Goal: Browse casually

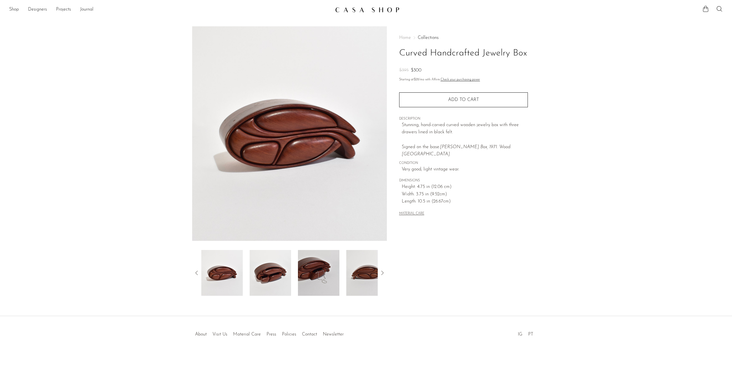
click at [266, 280] on img at bounding box center [270, 273] width 41 height 46
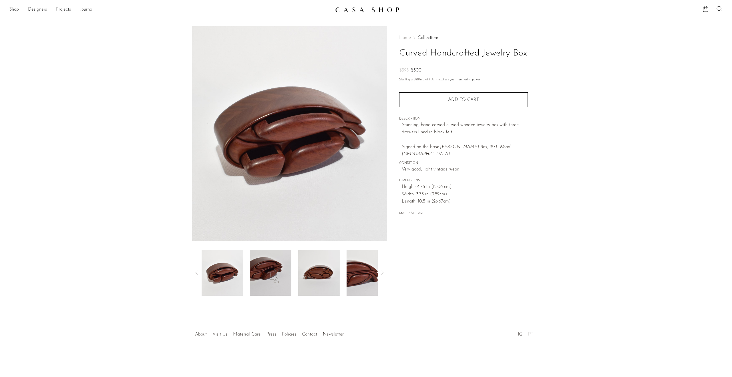
click at [269, 275] on img at bounding box center [270, 273] width 41 height 46
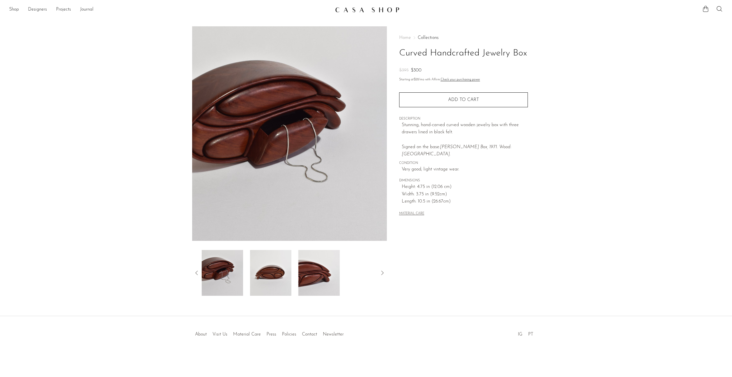
click at [274, 270] on img at bounding box center [270, 273] width 41 height 46
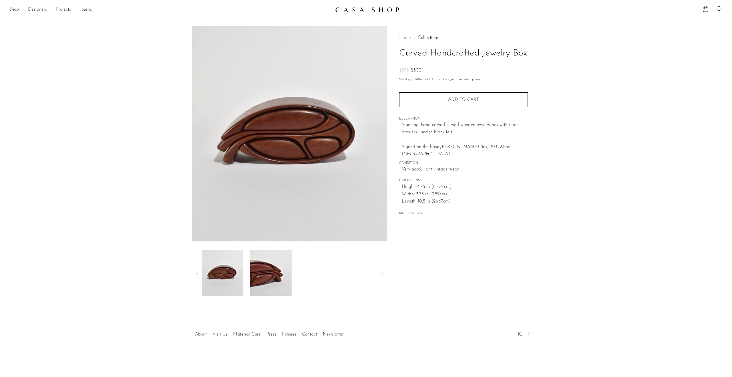
click at [274, 270] on img at bounding box center [270, 273] width 41 height 46
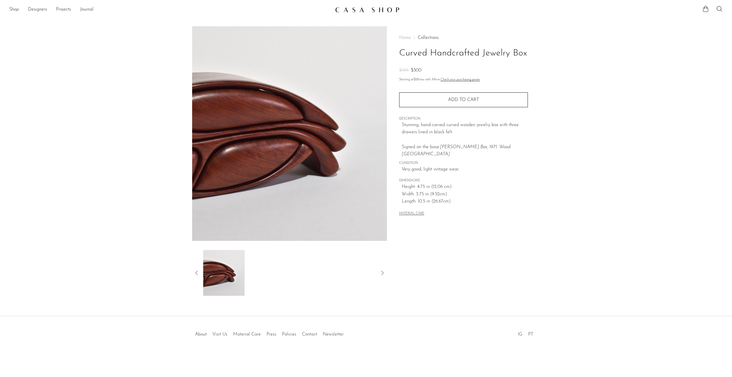
click at [274, 270] on div at bounding box center [289, 273] width 176 height 46
click at [210, 269] on img at bounding box center [221, 273] width 41 height 46
